Goal: Information Seeking & Learning: Understand process/instructions

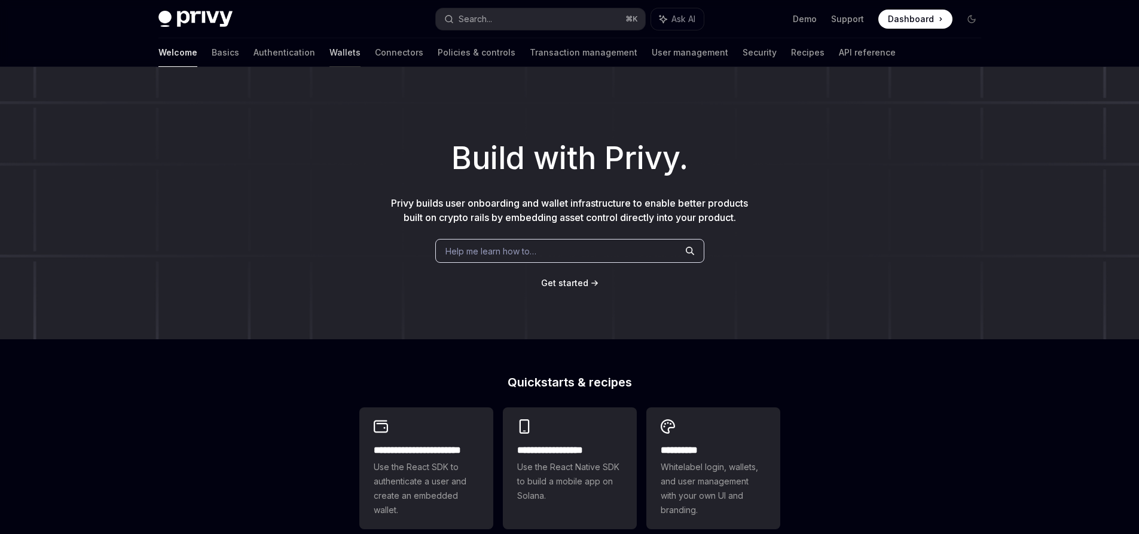
click at [329, 47] on link "Wallets" at bounding box center [344, 52] width 31 height 29
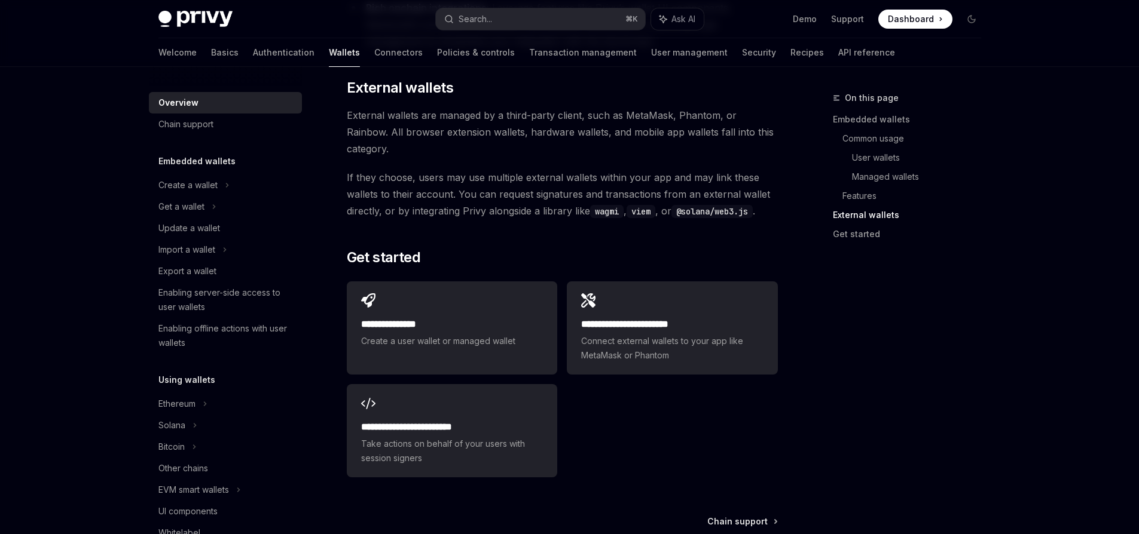
scroll to position [1789, 0]
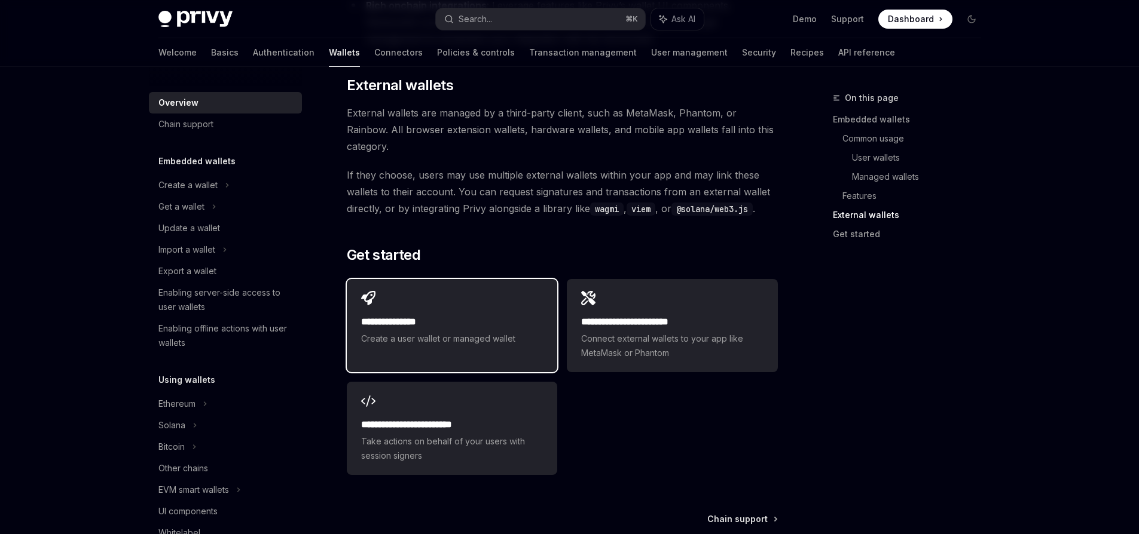
click at [512, 332] on span "Create a user wallet or managed wallet" at bounding box center [452, 339] width 182 height 14
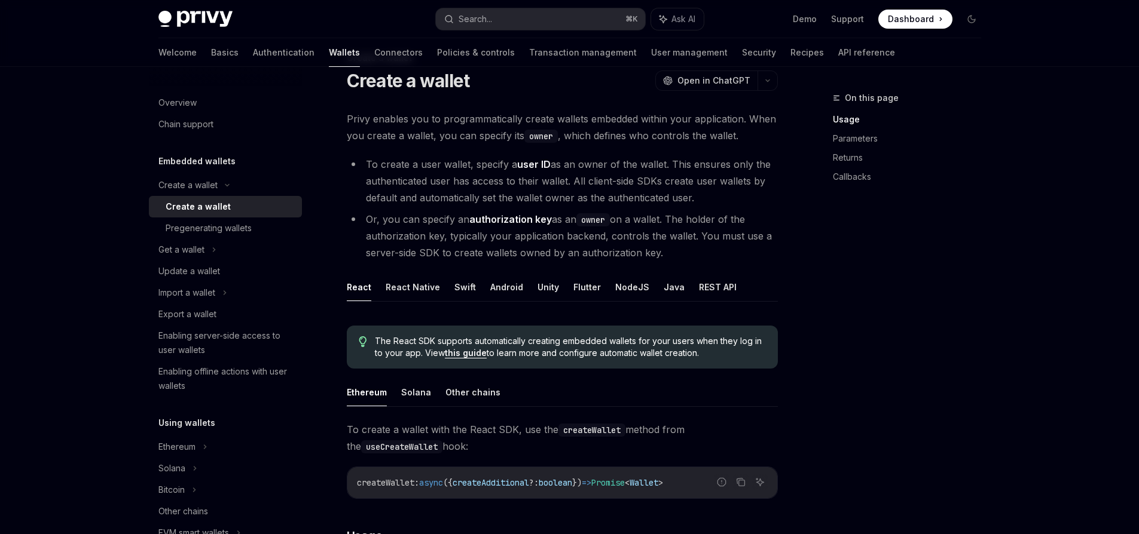
scroll to position [30, 0]
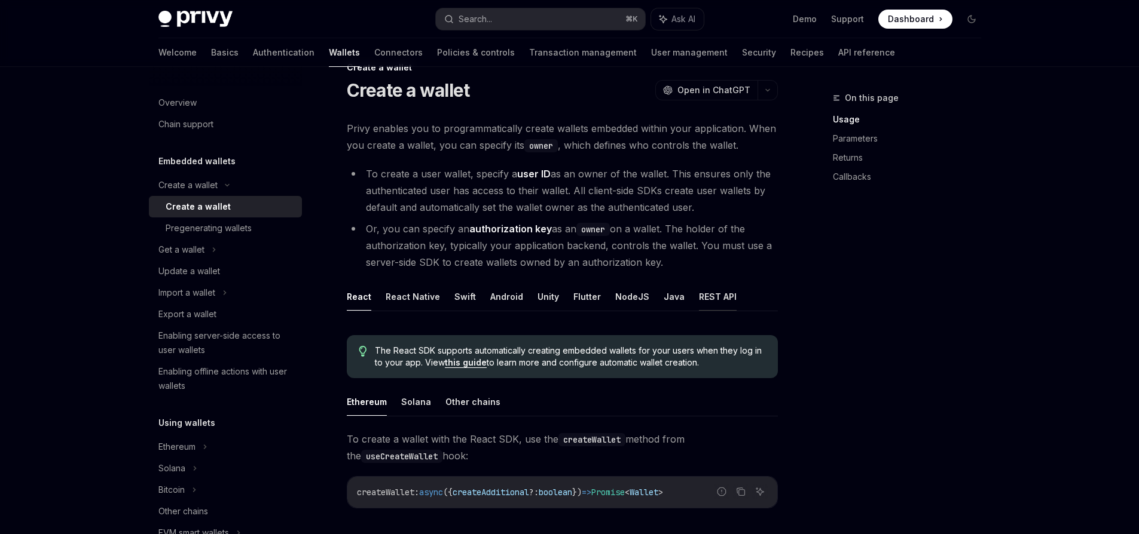
click at [703, 296] on button "REST API" at bounding box center [718, 297] width 38 height 28
type textarea "*"
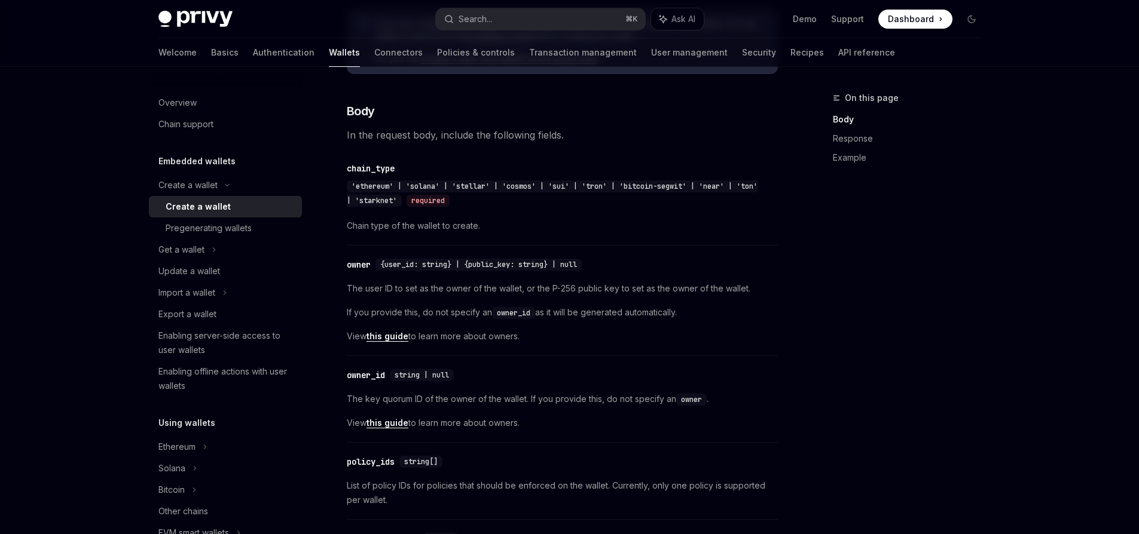
scroll to position [444, 0]
